Goal: Task Accomplishment & Management: Use online tool/utility

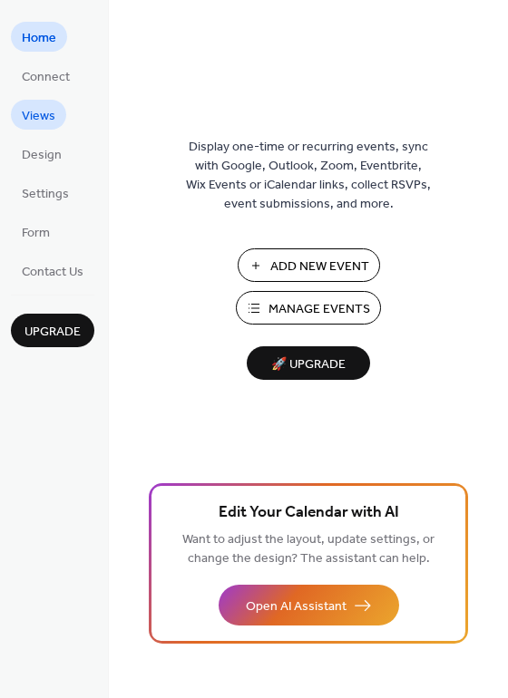
click at [44, 121] on span "Views" at bounding box center [39, 116] width 34 height 19
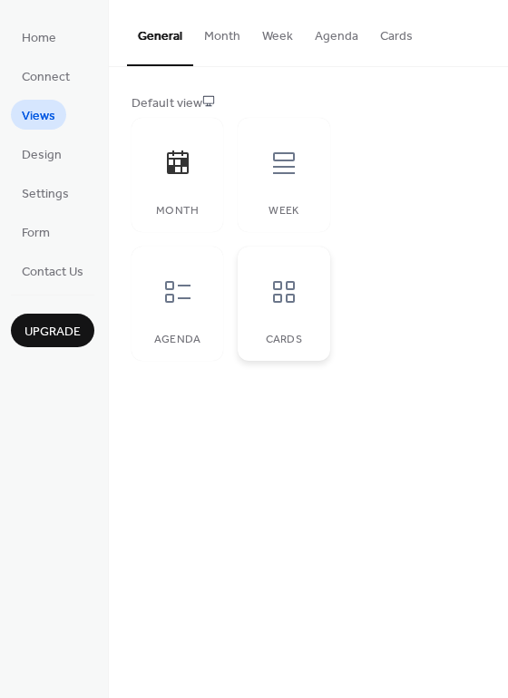
click at [285, 290] on icon at bounding box center [283, 291] width 29 height 29
click at [174, 310] on div at bounding box center [177, 292] width 54 height 54
click at [287, 310] on div at bounding box center [283, 292] width 54 height 54
click at [397, 38] on button "Cards" at bounding box center [396, 32] width 54 height 64
